Goal: Complete application form

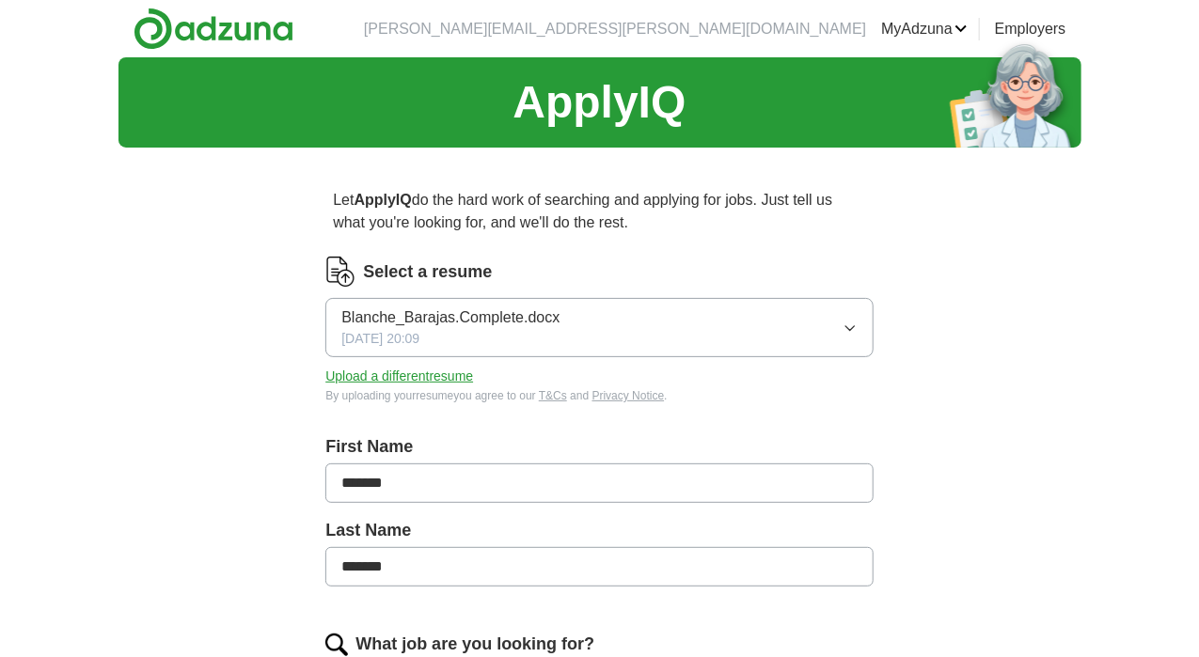
click at [473, 372] on button "Upload a different resume" at bounding box center [399, 377] width 148 height 20
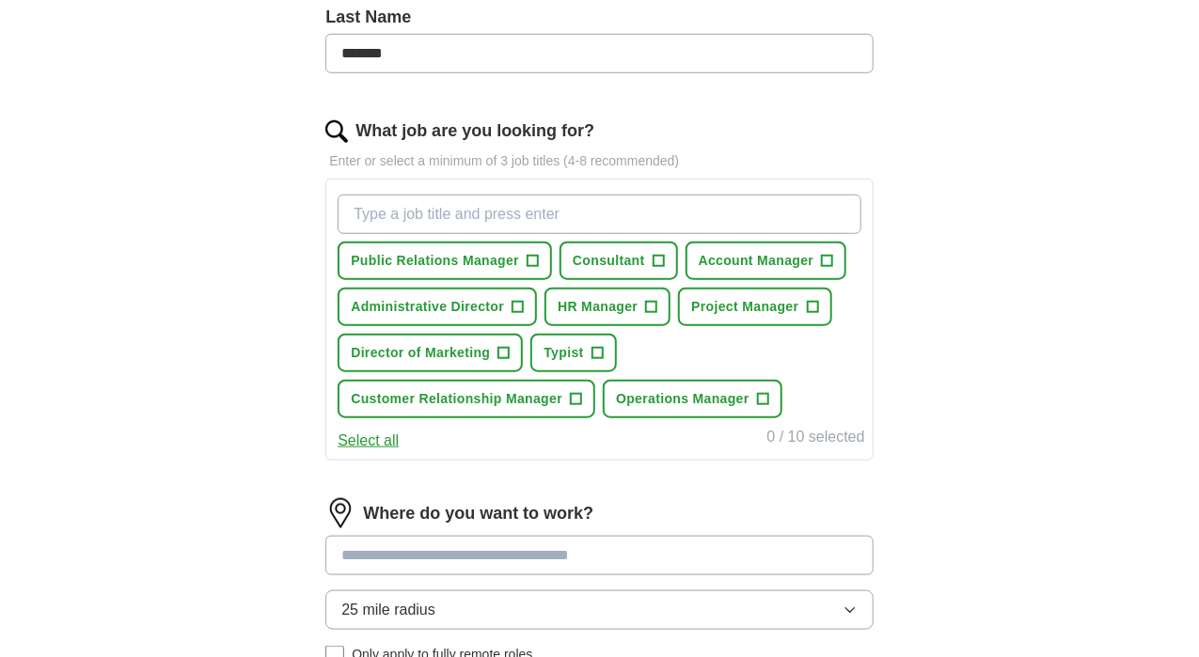
scroll to position [515, 0]
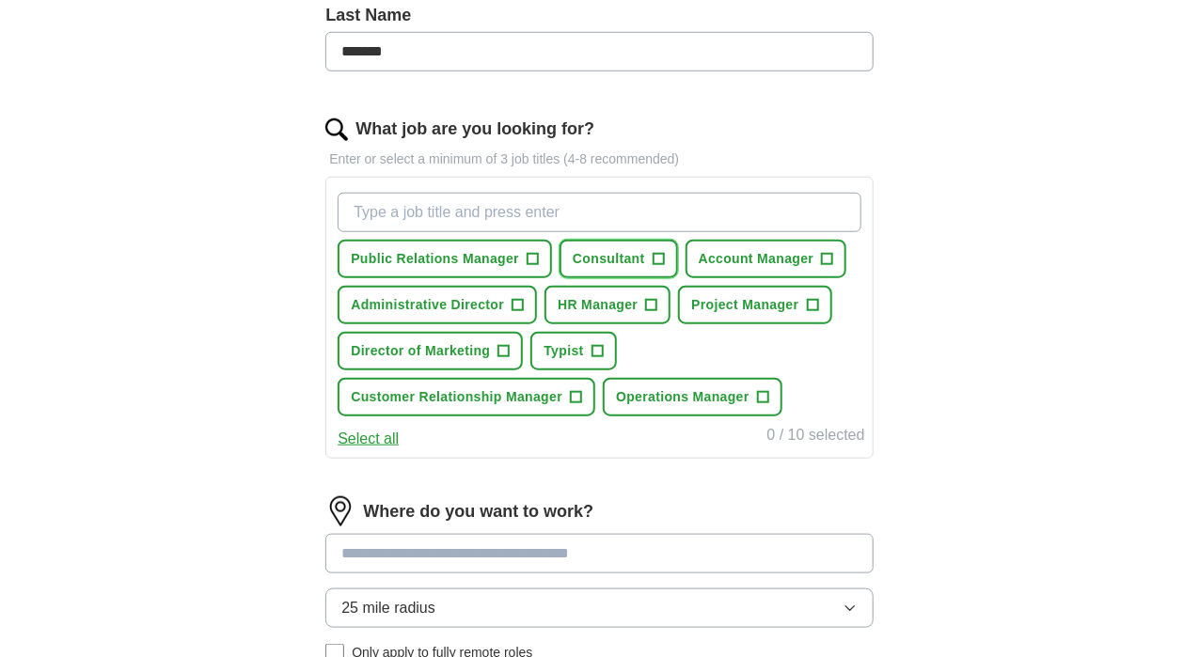
click at [664, 254] on span "+" at bounding box center [658, 259] width 11 height 15
click at [822, 267] on span "+" at bounding box center [827, 259] width 11 height 15
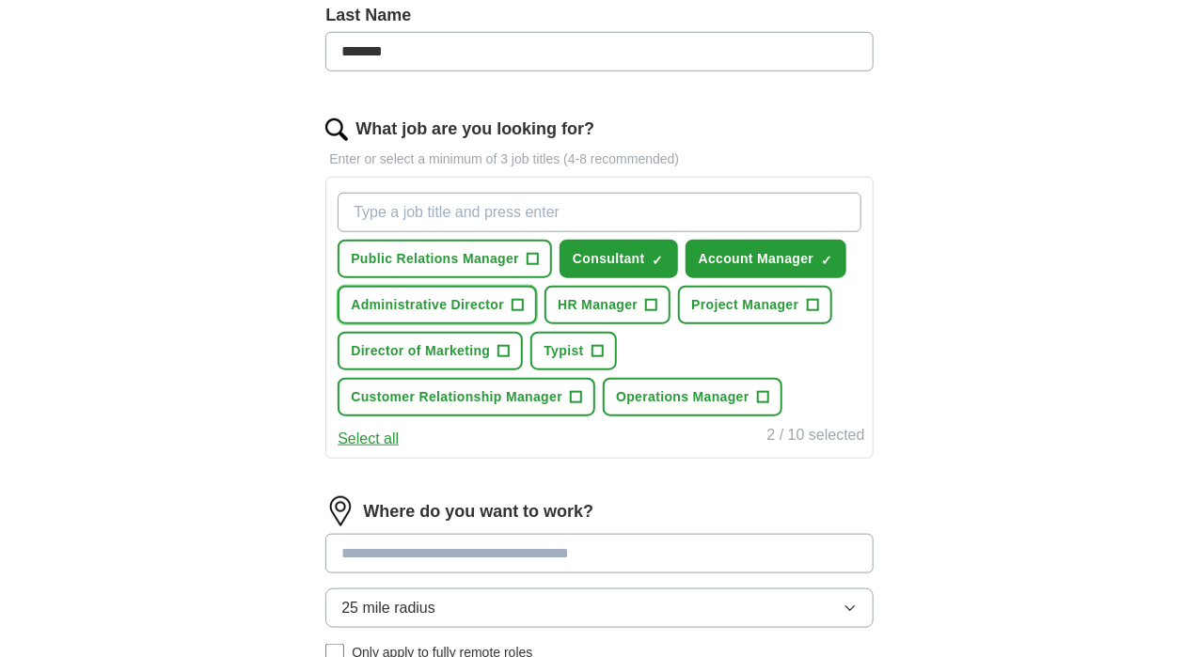
click at [524, 301] on span "+" at bounding box center [517, 305] width 11 height 15
click at [807, 313] on span "+" at bounding box center [812, 305] width 11 height 15
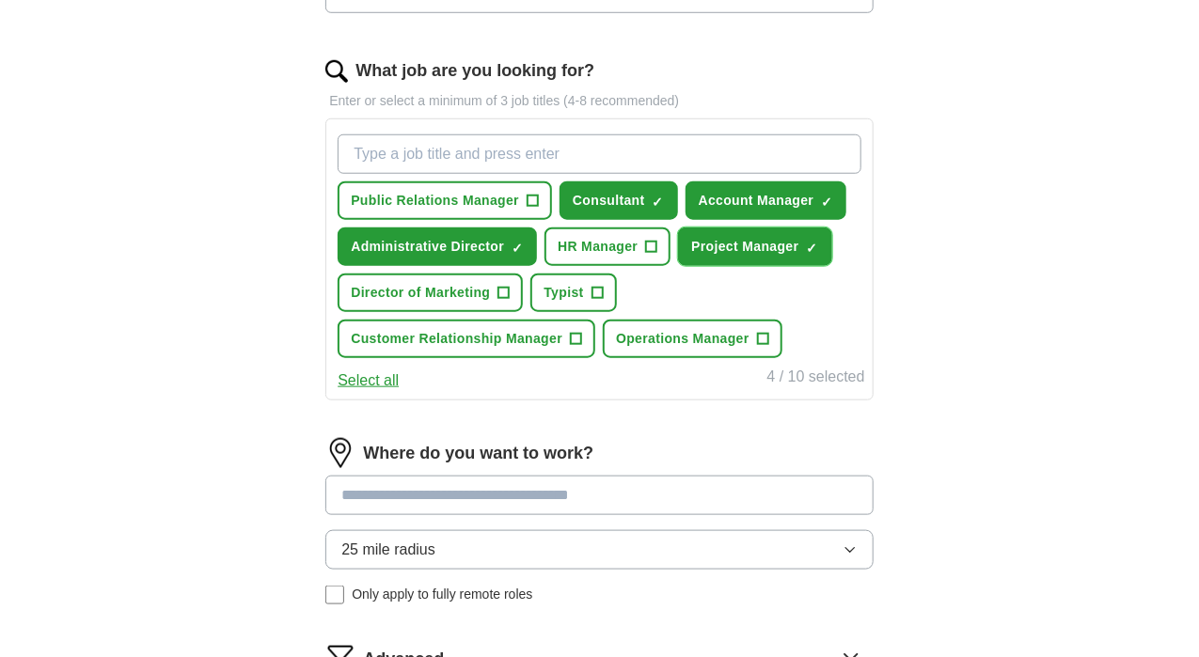
scroll to position [575, 0]
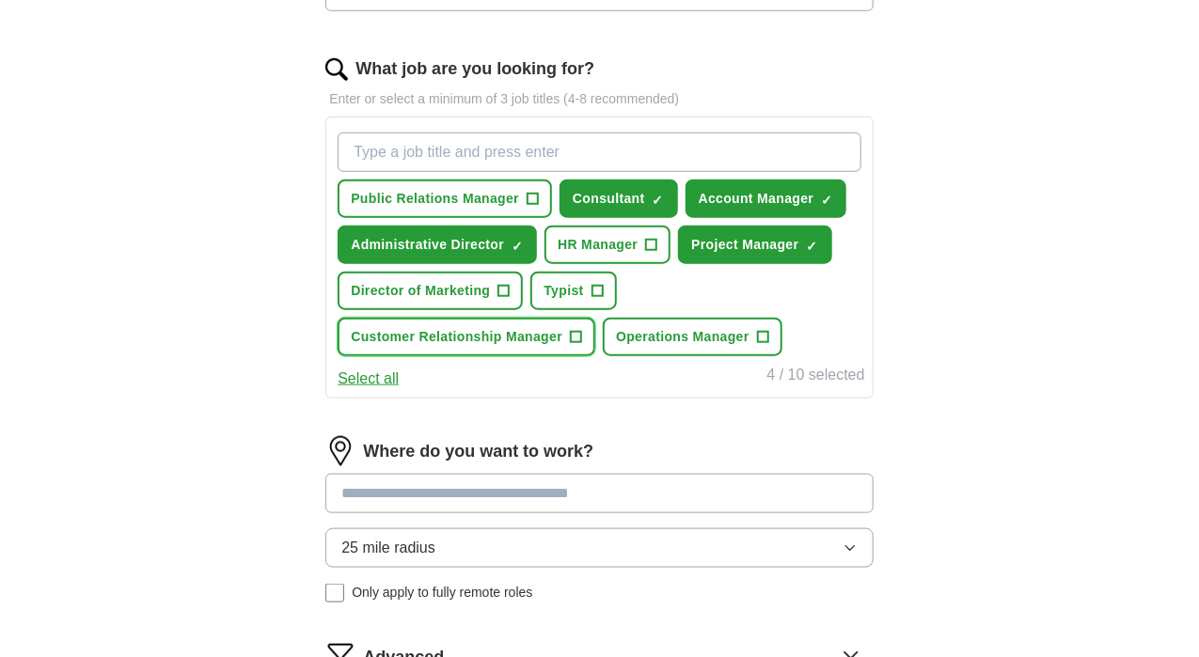
click at [595, 356] on button "Customer Relationship Manager +" at bounding box center [467, 337] width 258 height 39
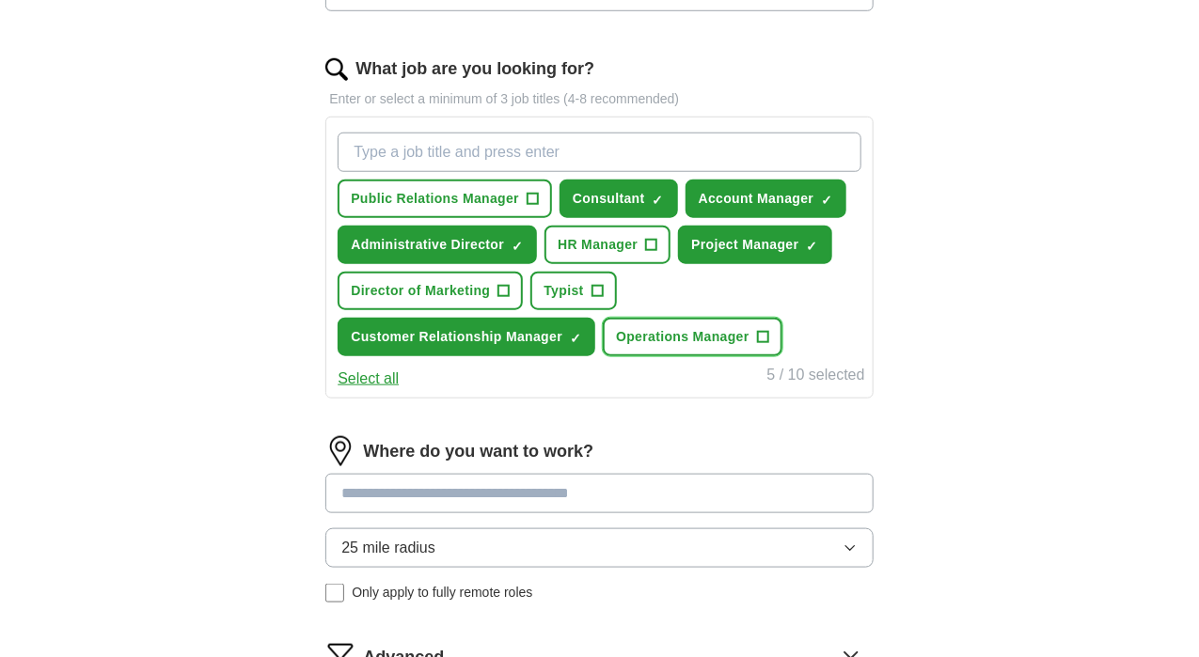
click at [757, 345] on span "+" at bounding box center [762, 337] width 11 height 15
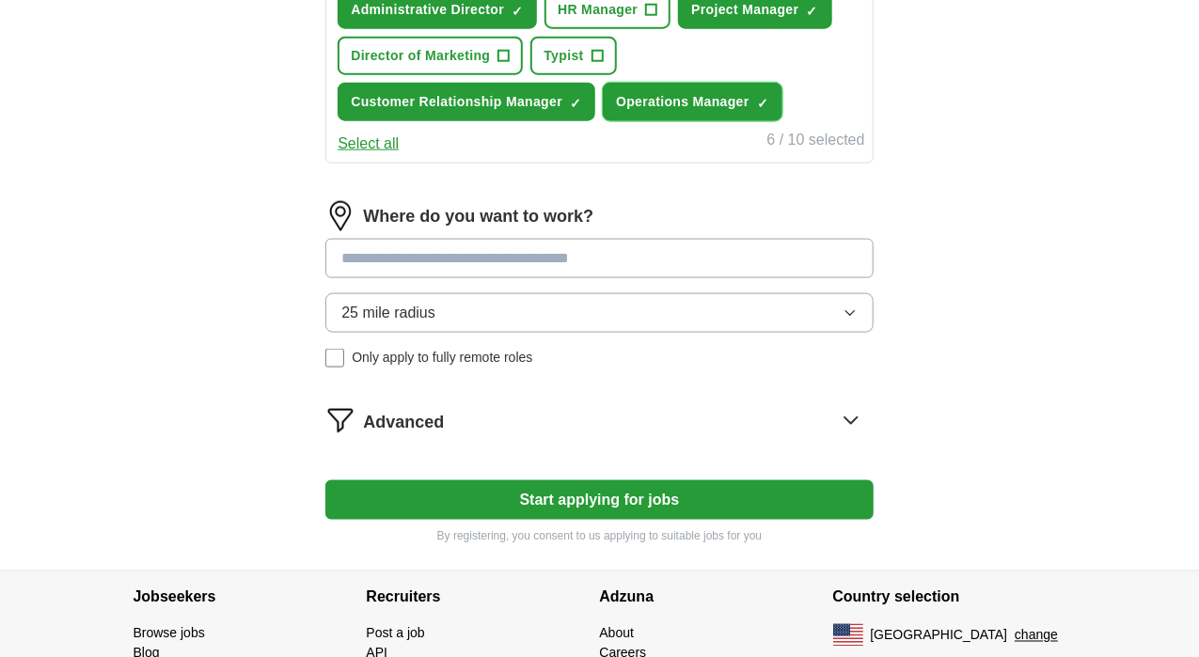
scroll to position [812, 0]
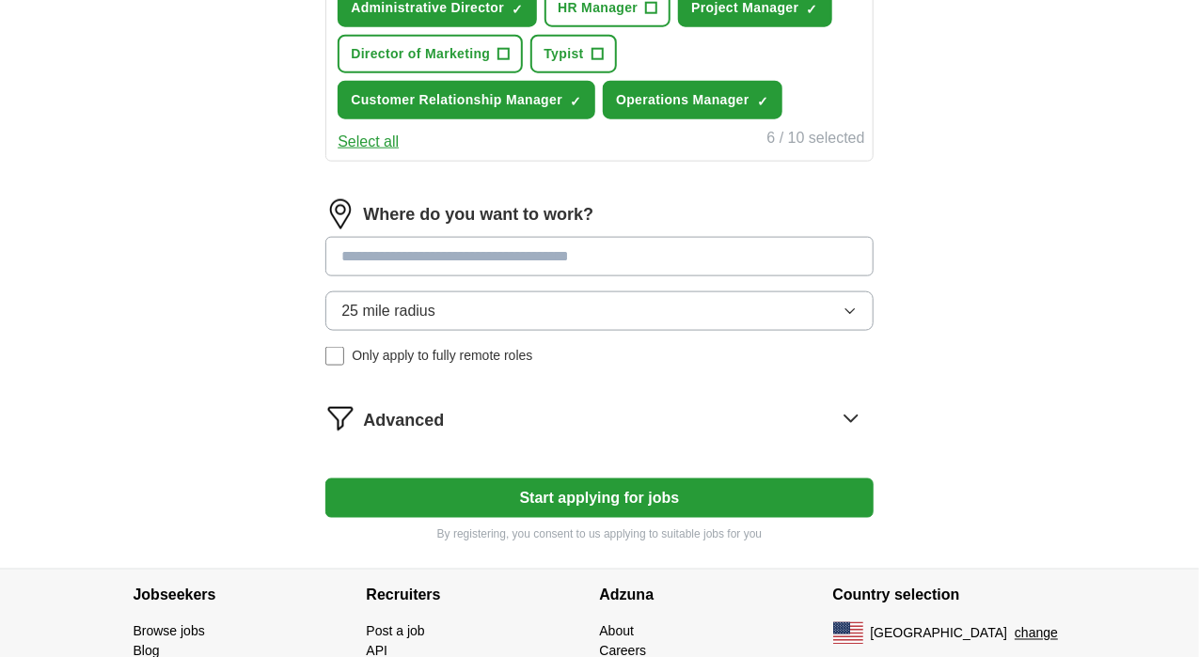
click at [843, 319] on icon "button" at bounding box center [850, 311] width 15 height 15
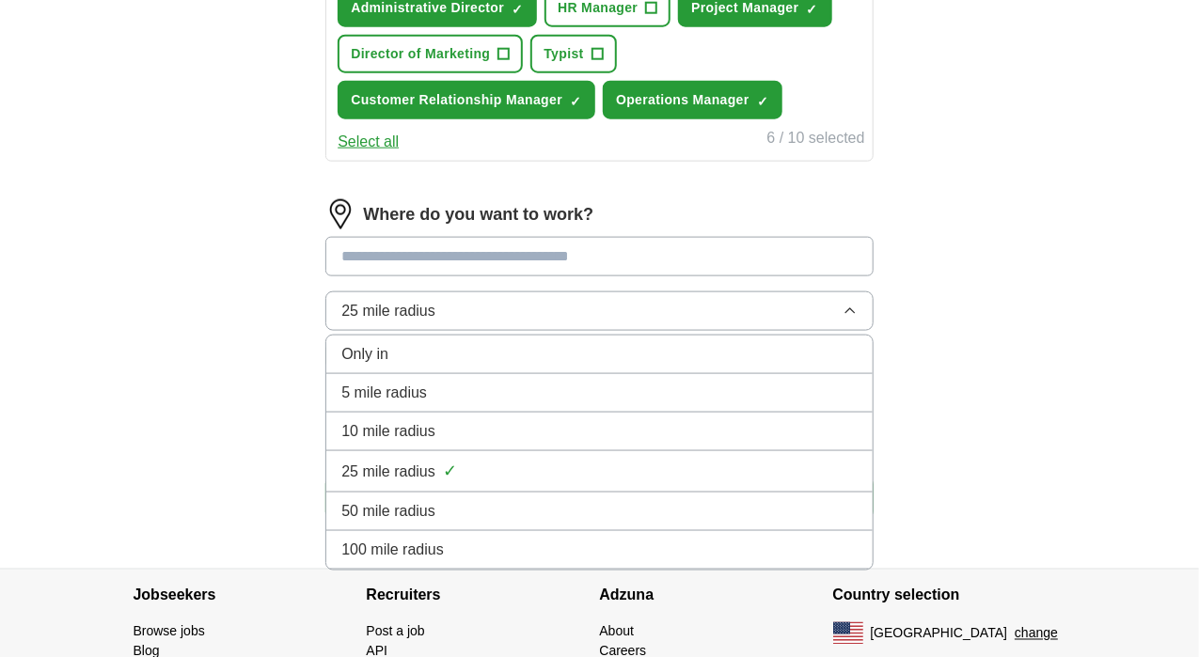
click at [733, 523] on div "50 mile radius" at bounding box center [598, 511] width 515 height 23
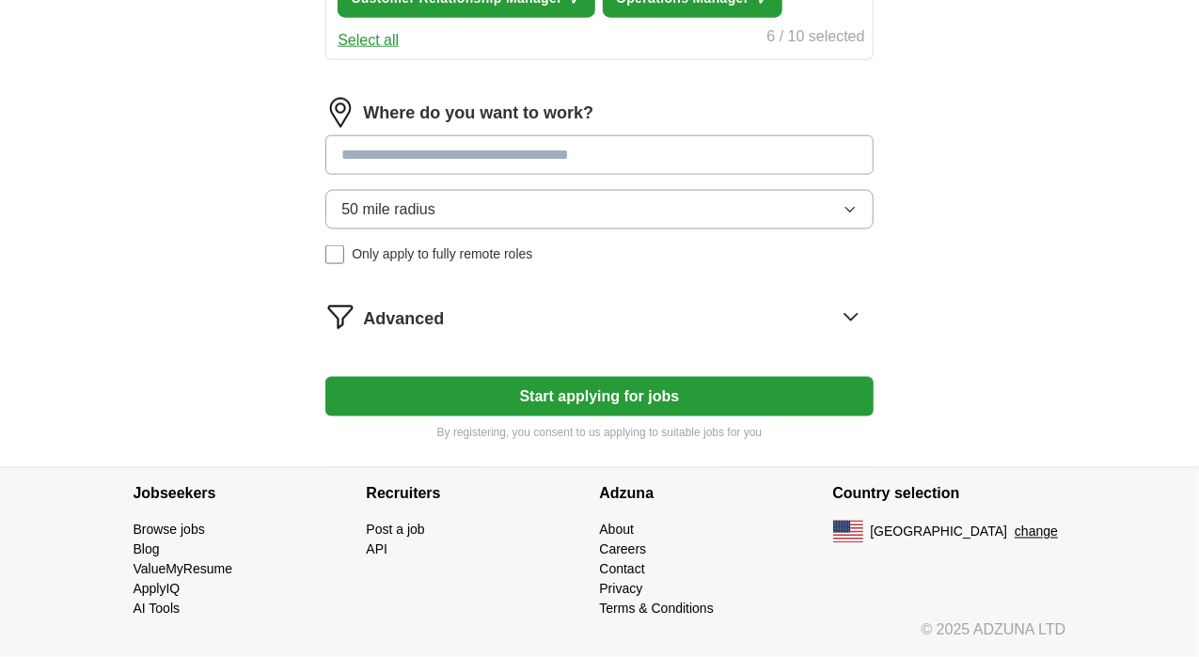
scroll to position [995, 0]
click at [576, 401] on button "Start applying for jobs" at bounding box center [598, 396] width 547 height 39
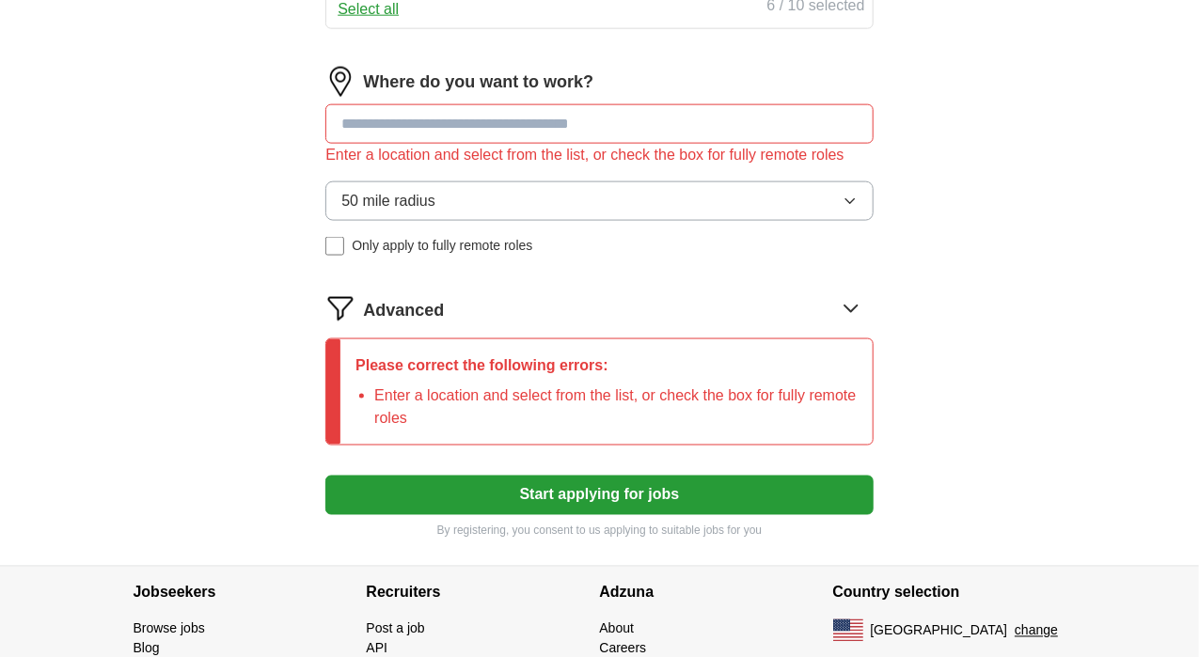
scroll to position [941, 0]
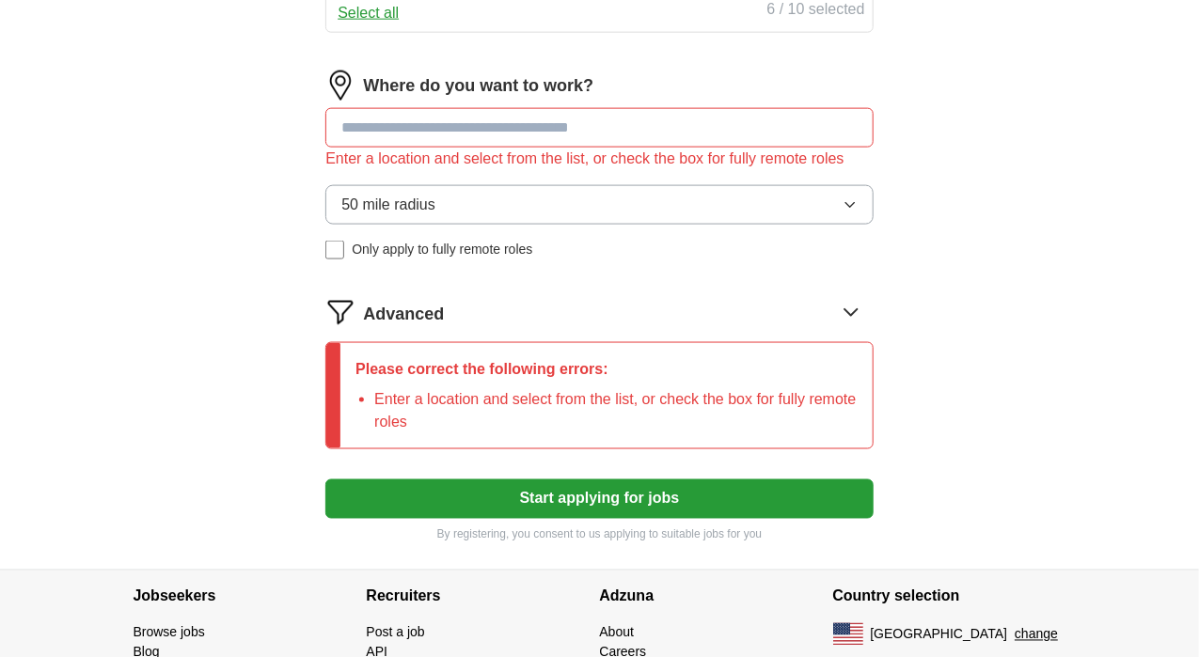
click at [689, 148] on input at bounding box center [598, 127] width 547 height 39
type input "*********"
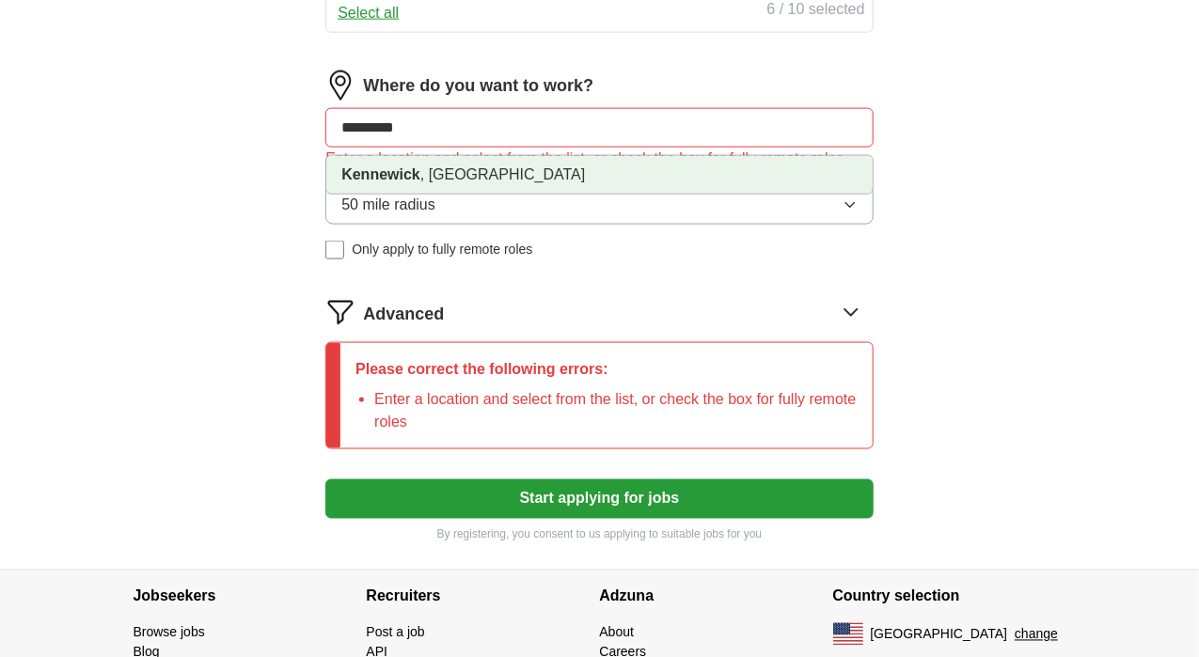
click at [420, 182] on strong "Kennewick" at bounding box center [380, 174] width 79 height 16
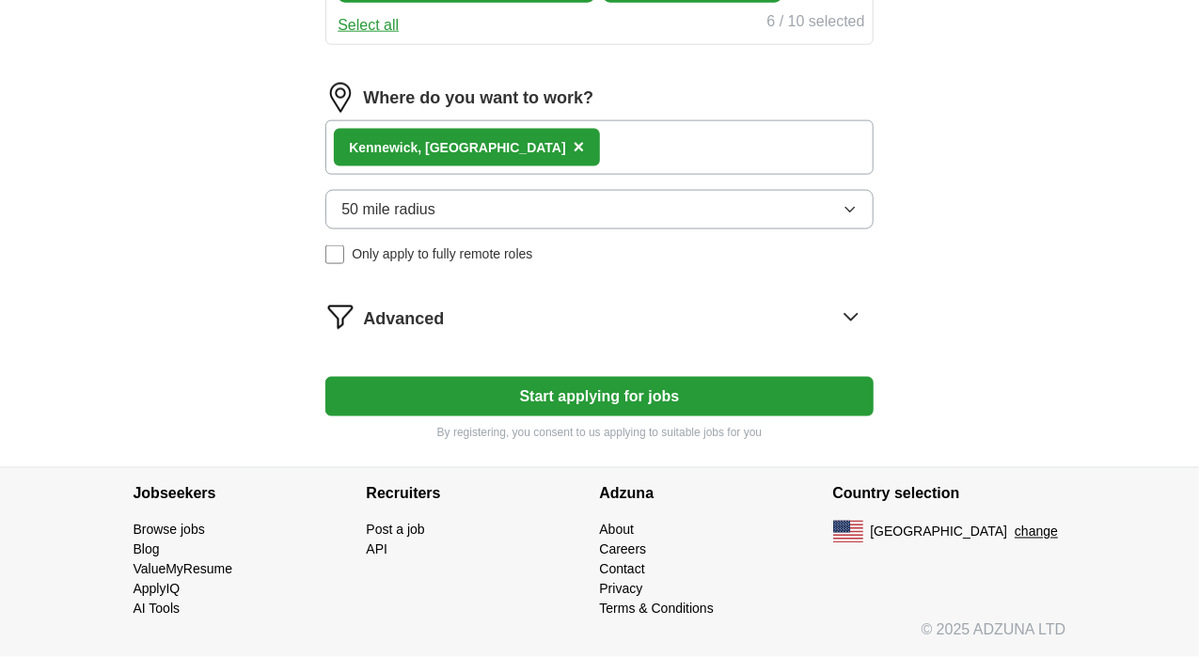
scroll to position [994, 0]
click at [610, 417] on button "Start applying for jobs" at bounding box center [598, 396] width 547 height 39
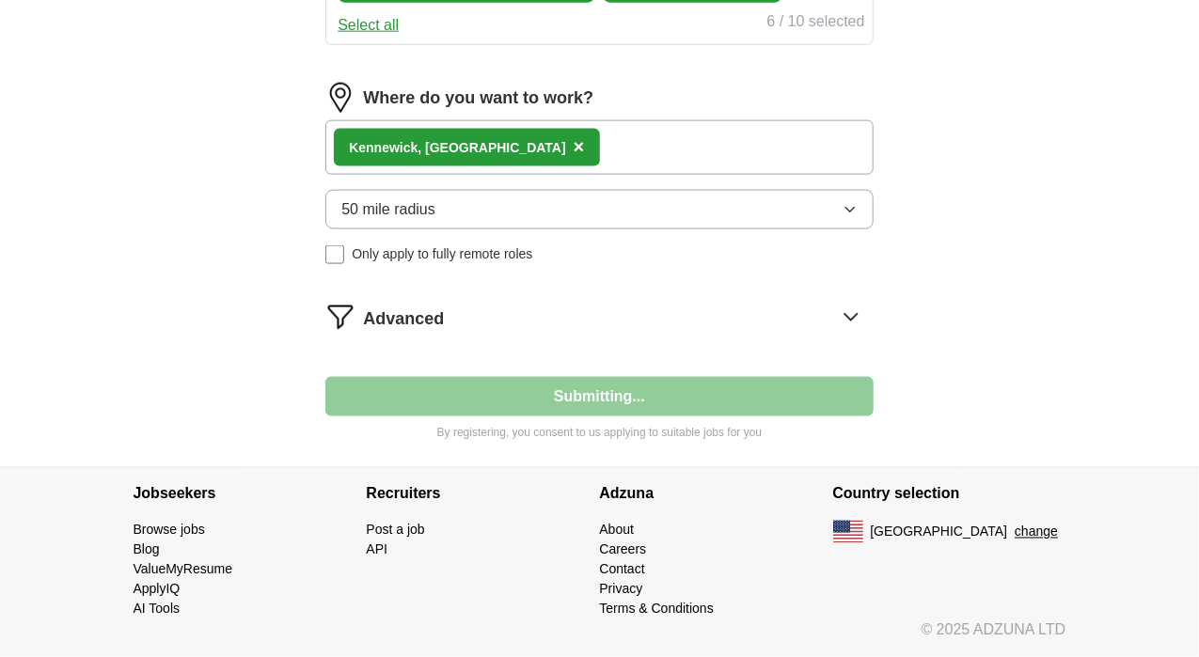
select select "**"
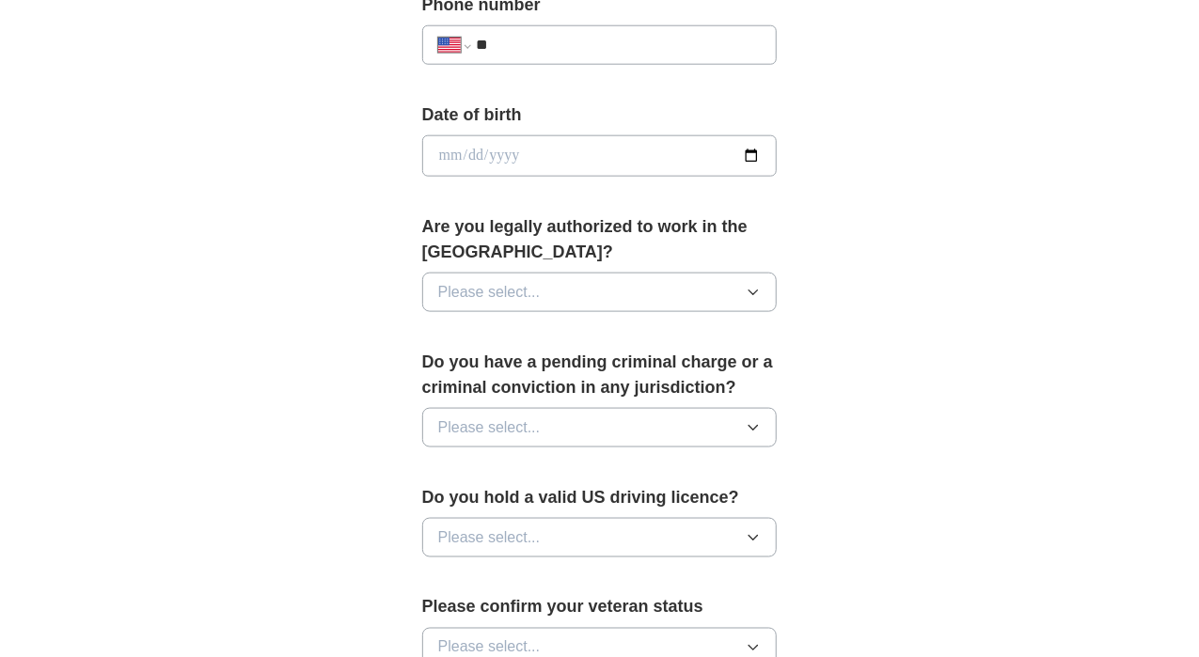
scroll to position [792, 0]
click at [758, 291] on icon "button" at bounding box center [753, 293] width 8 height 5
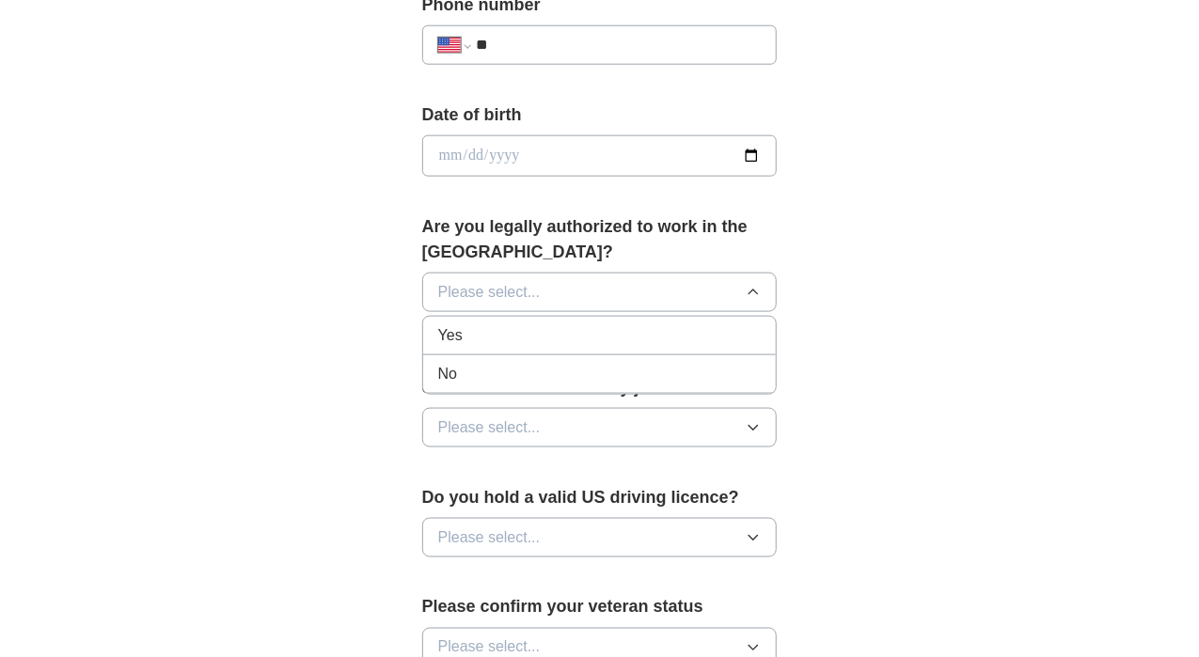
click at [673, 324] on div "Yes" at bounding box center [599, 335] width 323 height 23
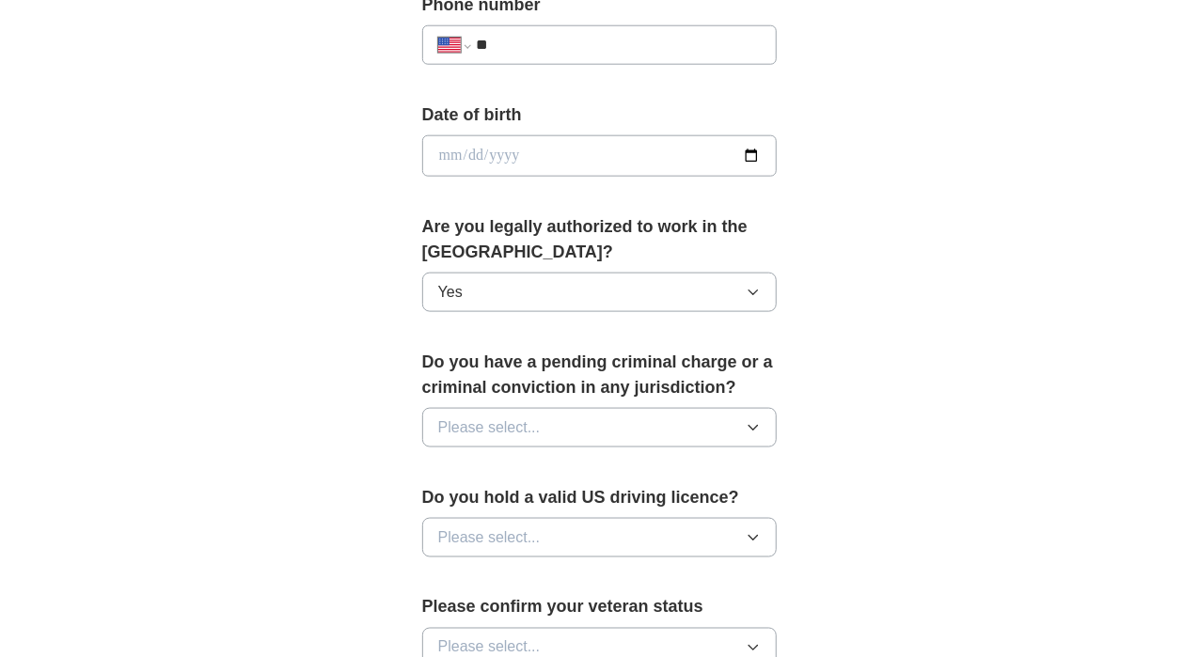
click at [494, 408] on button "Please select..." at bounding box center [599, 427] width 355 height 39
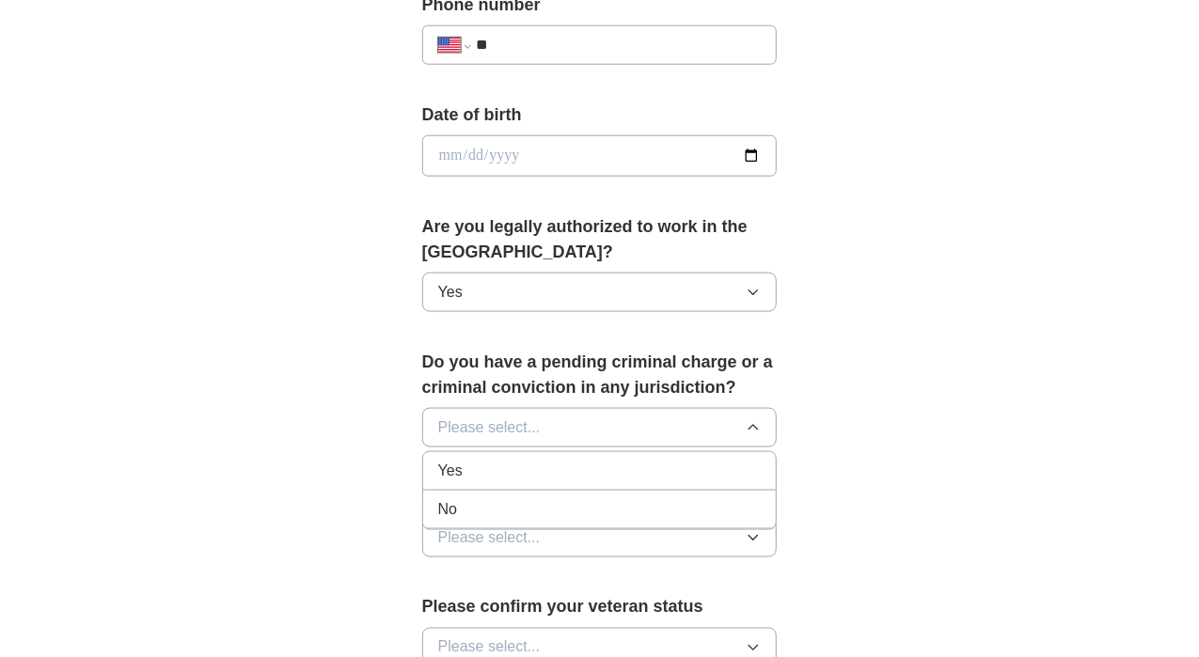
click at [438, 498] on span "No" at bounding box center [447, 509] width 19 height 23
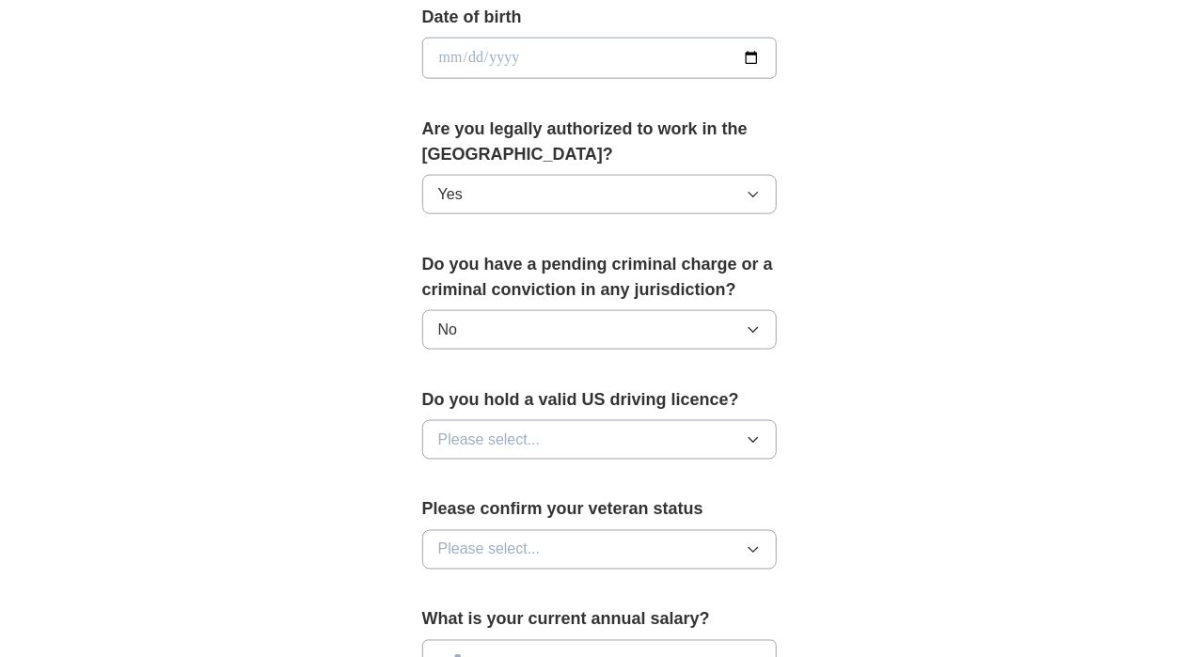
scroll to position [892, 0]
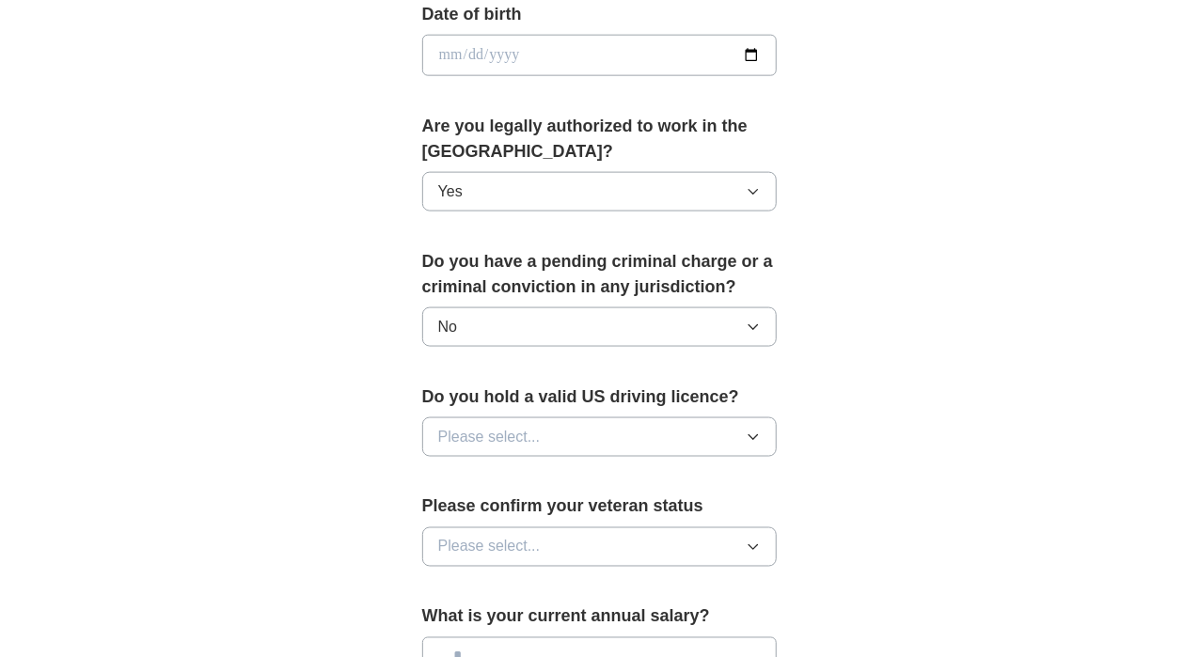
click at [439, 426] on span "Please select..." at bounding box center [489, 437] width 102 height 23
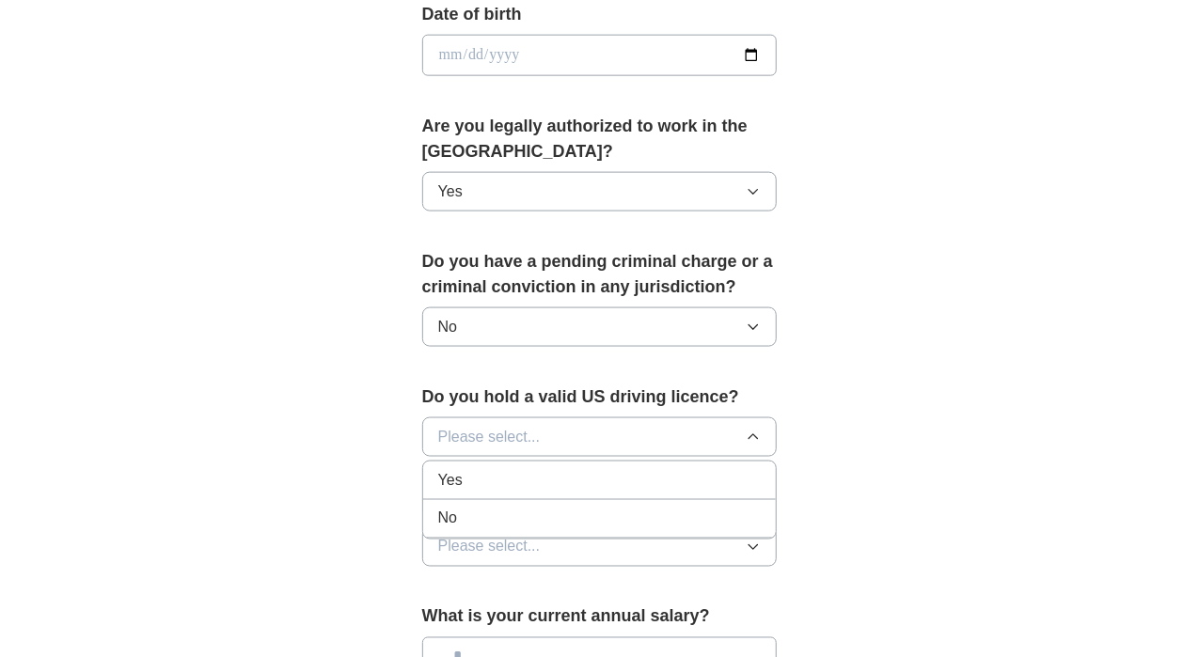
click at [438, 469] on div "Yes" at bounding box center [599, 480] width 323 height 23
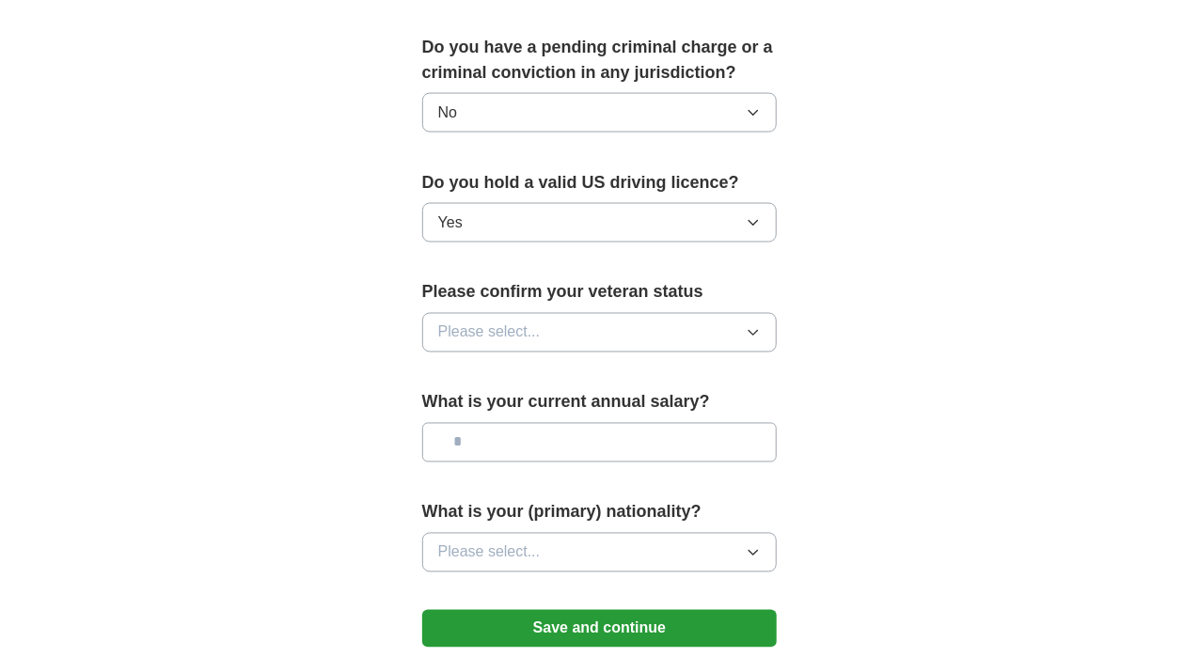
scroll to position [1108, 0]
click at [438, 321] on span "Please select..." at bounding box center [489, 332] width 102 height 23
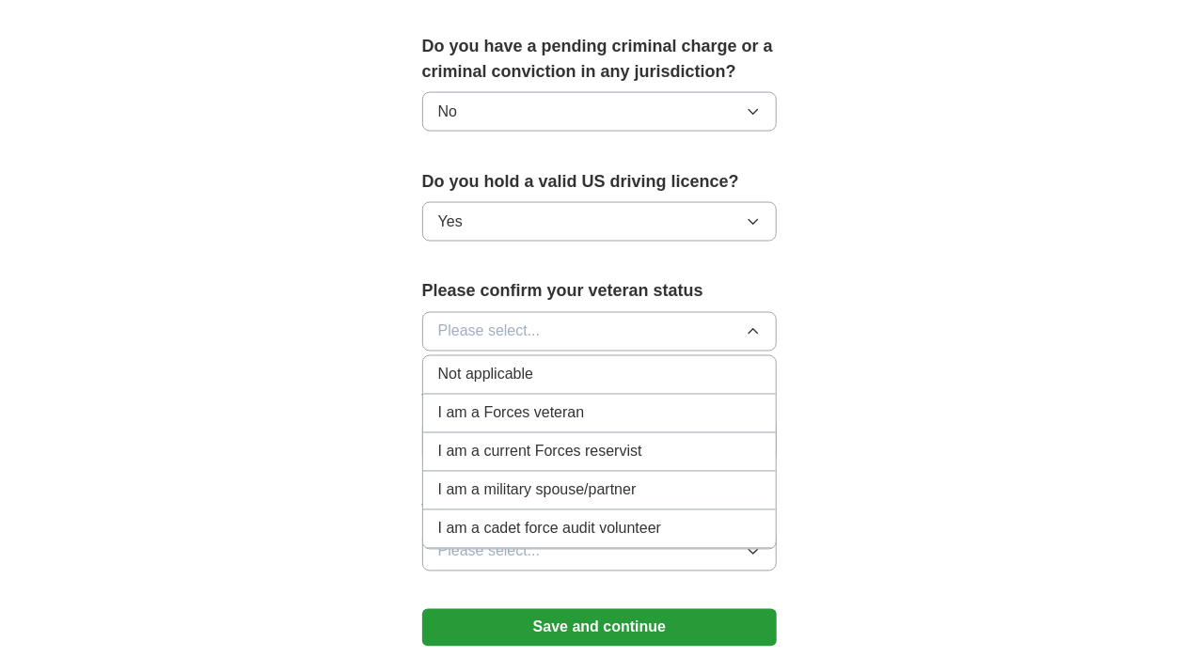
click at [438, 364] on span "Not applicable" at bounding box center [485, 375] width 95 height 23
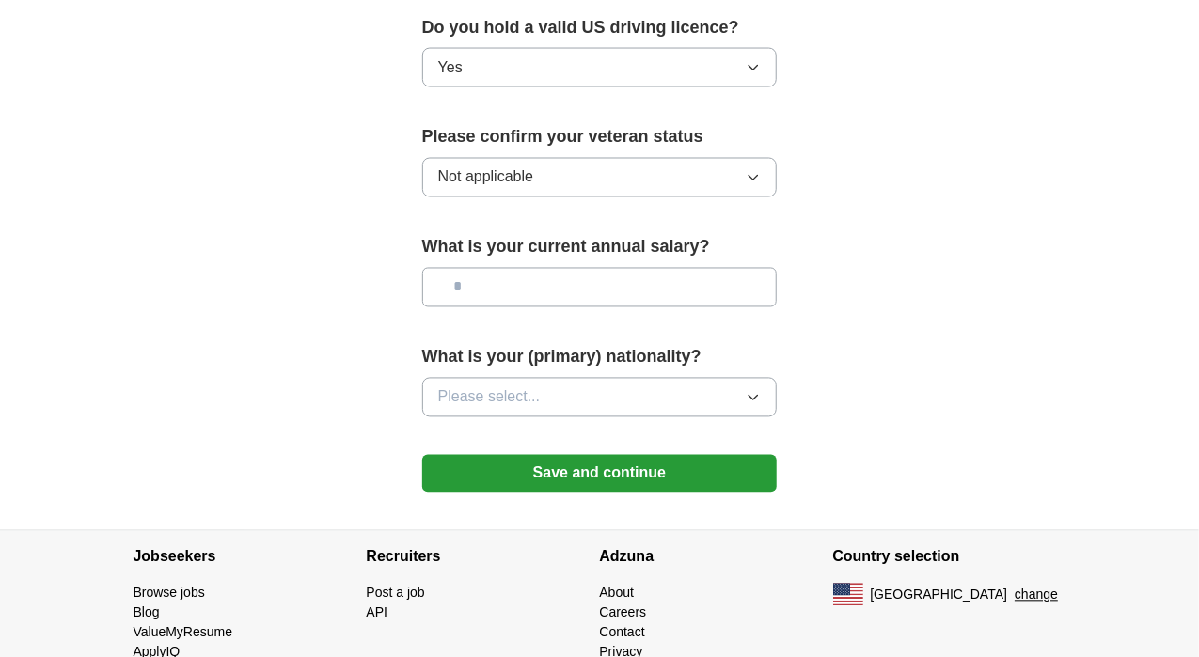
scroll to position [1262, 0]
click at [504, 268] on input "text" at bounding box center [599, 287] width 355 height 39
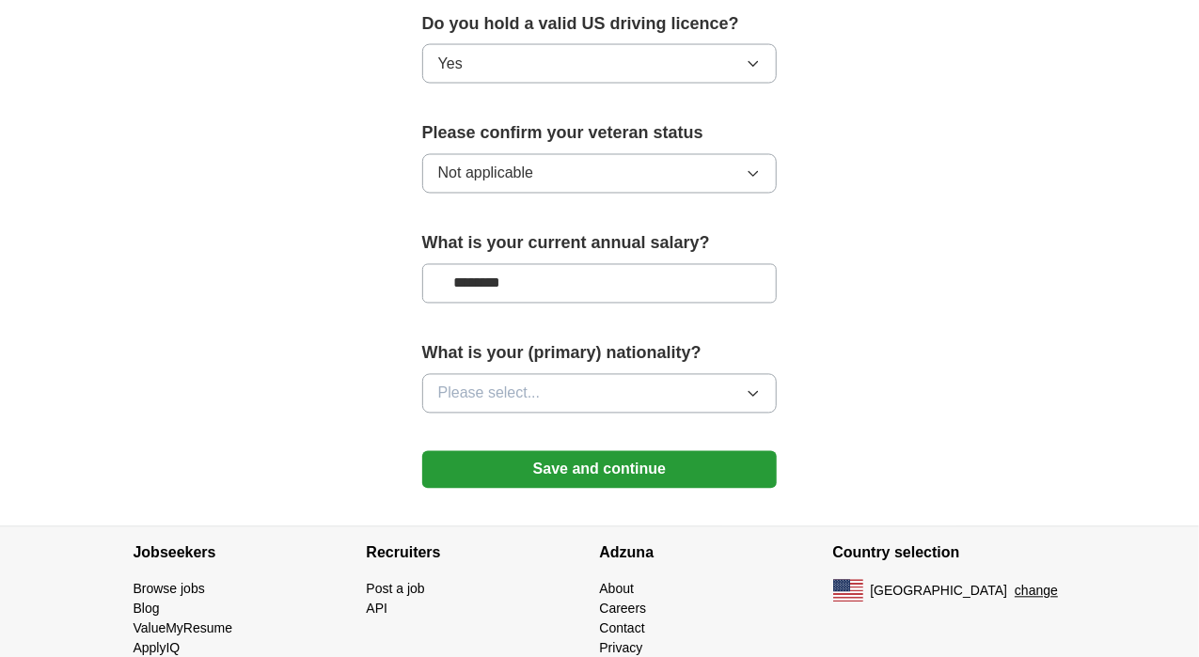
click at [437, 264] on input "********" at bounding box center [599, 283] width 355 height 39
type input "********"
click at [618, 374] on button "Please select..." at bounding box center [599, 393] width 355 height 39
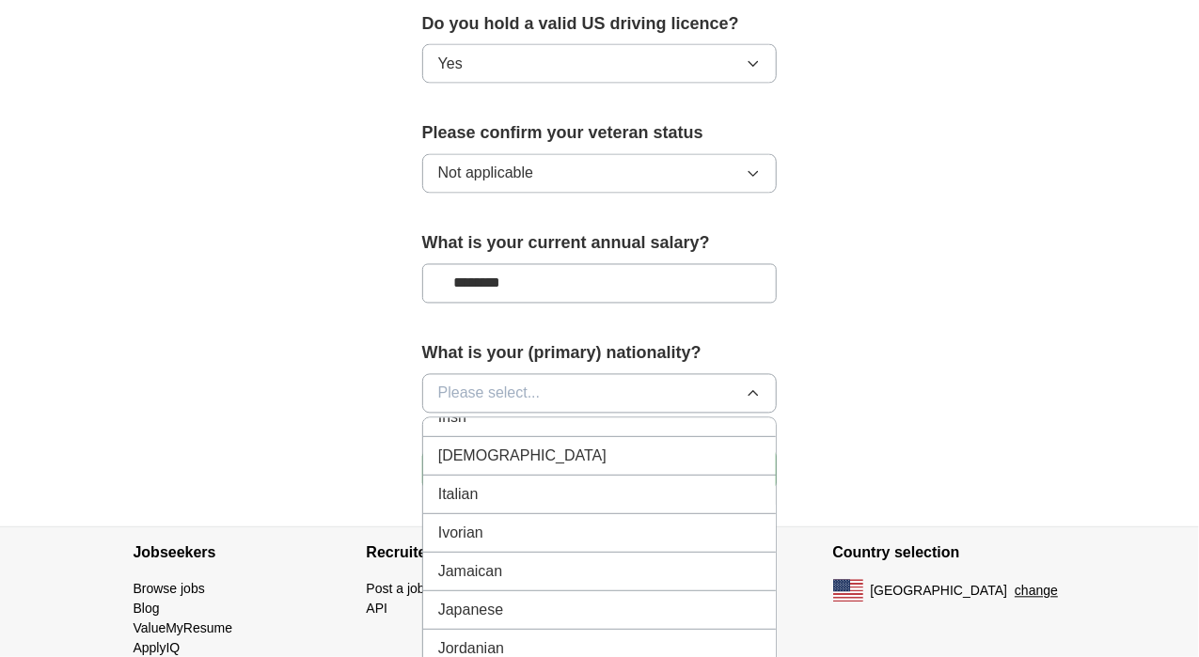
scroll to position [3263, 0]
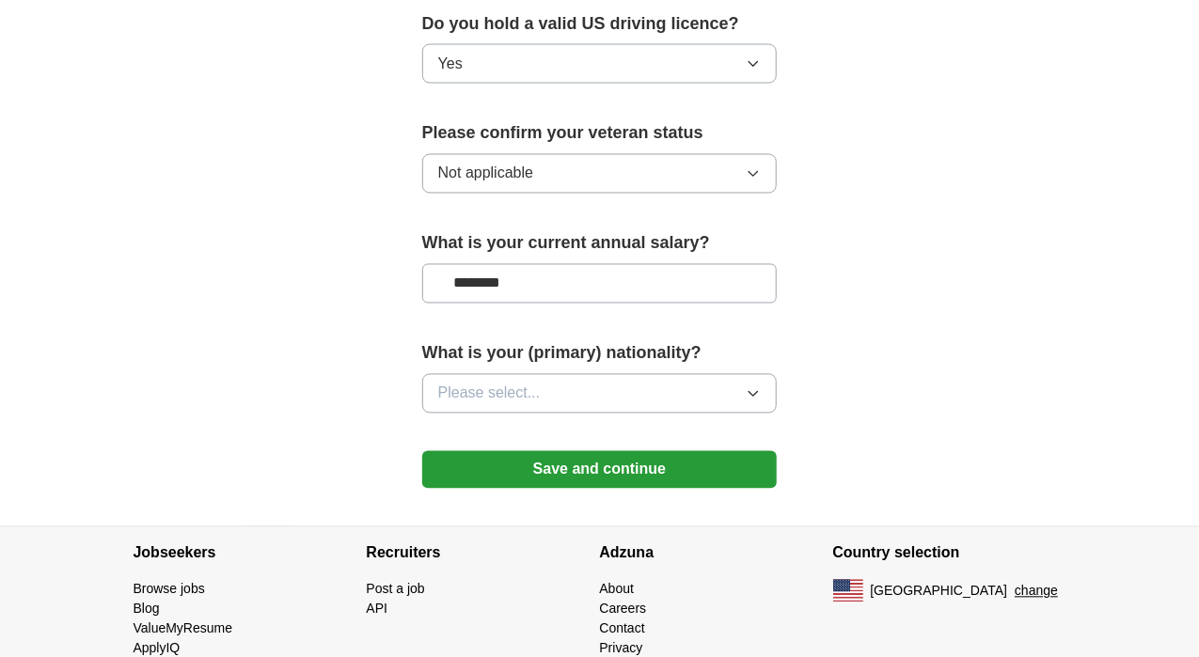
click at [622, 451] on button "Save and continue" at bounding box center [599, 470] width 355 height 38
